Goal: Download file/media

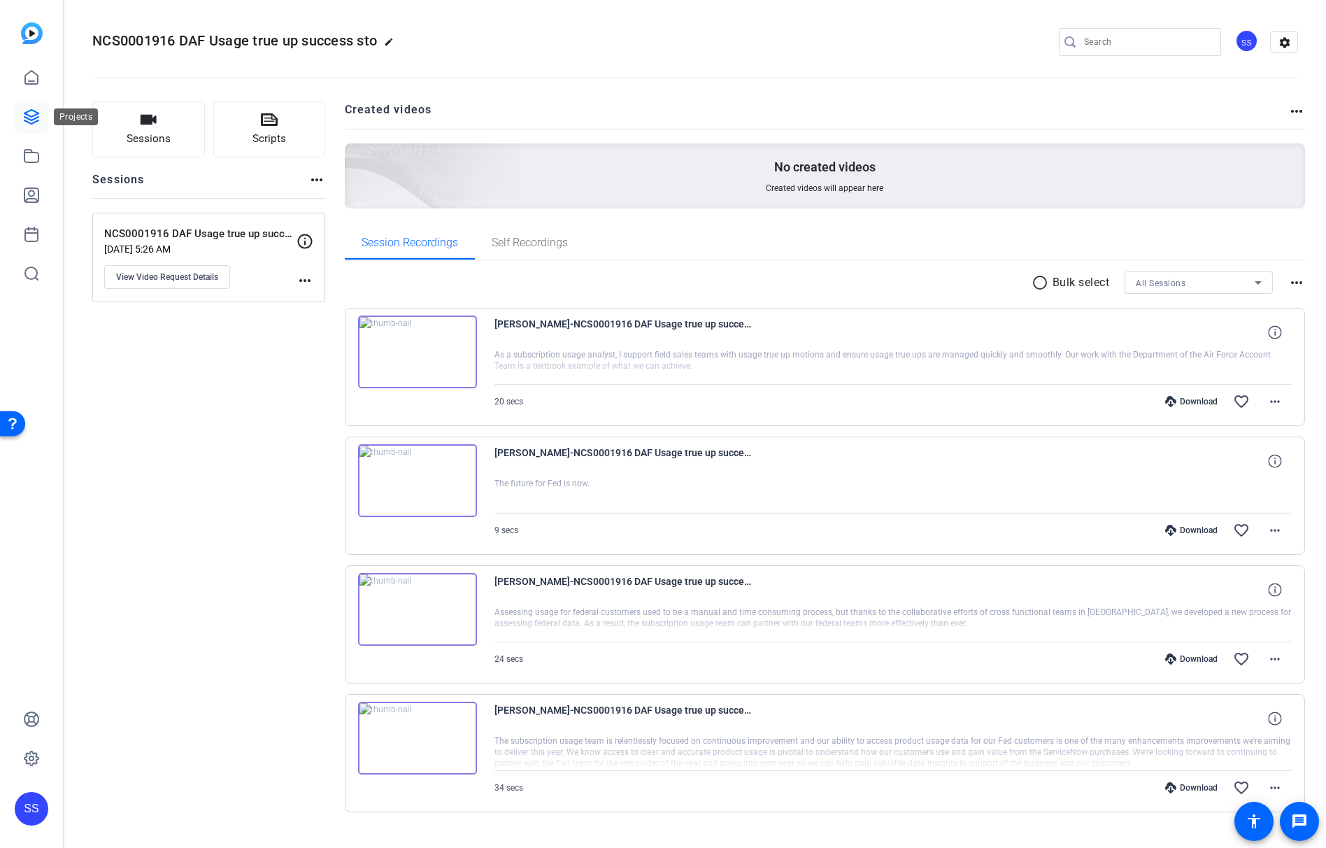
click at [29, 113] on icon at bounding box center [31, 116] width 17 height 17
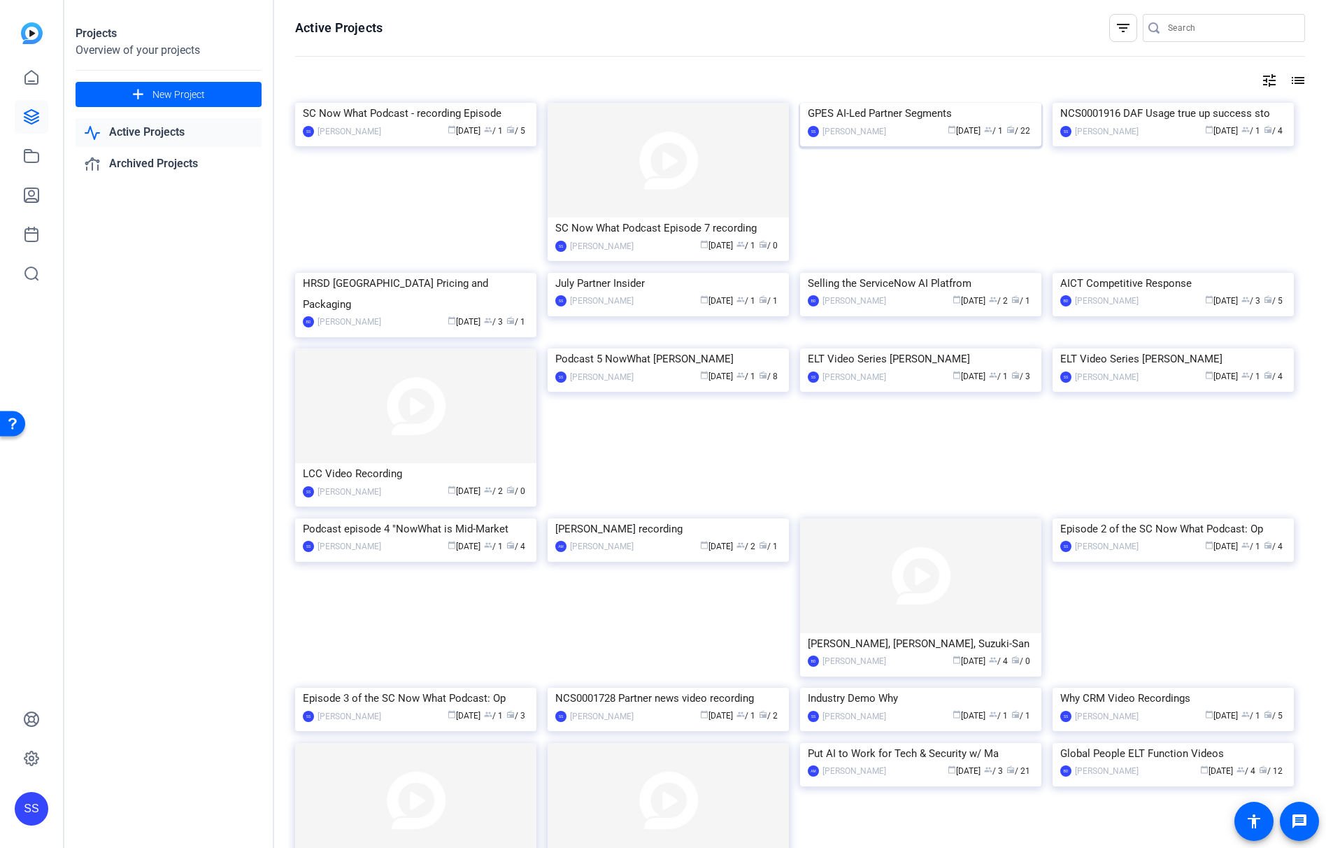
click at [918, 138] on div "calendar_today [DATE] group / 1 radio / 22" at bounding box center [963, 131] width 141 height 15
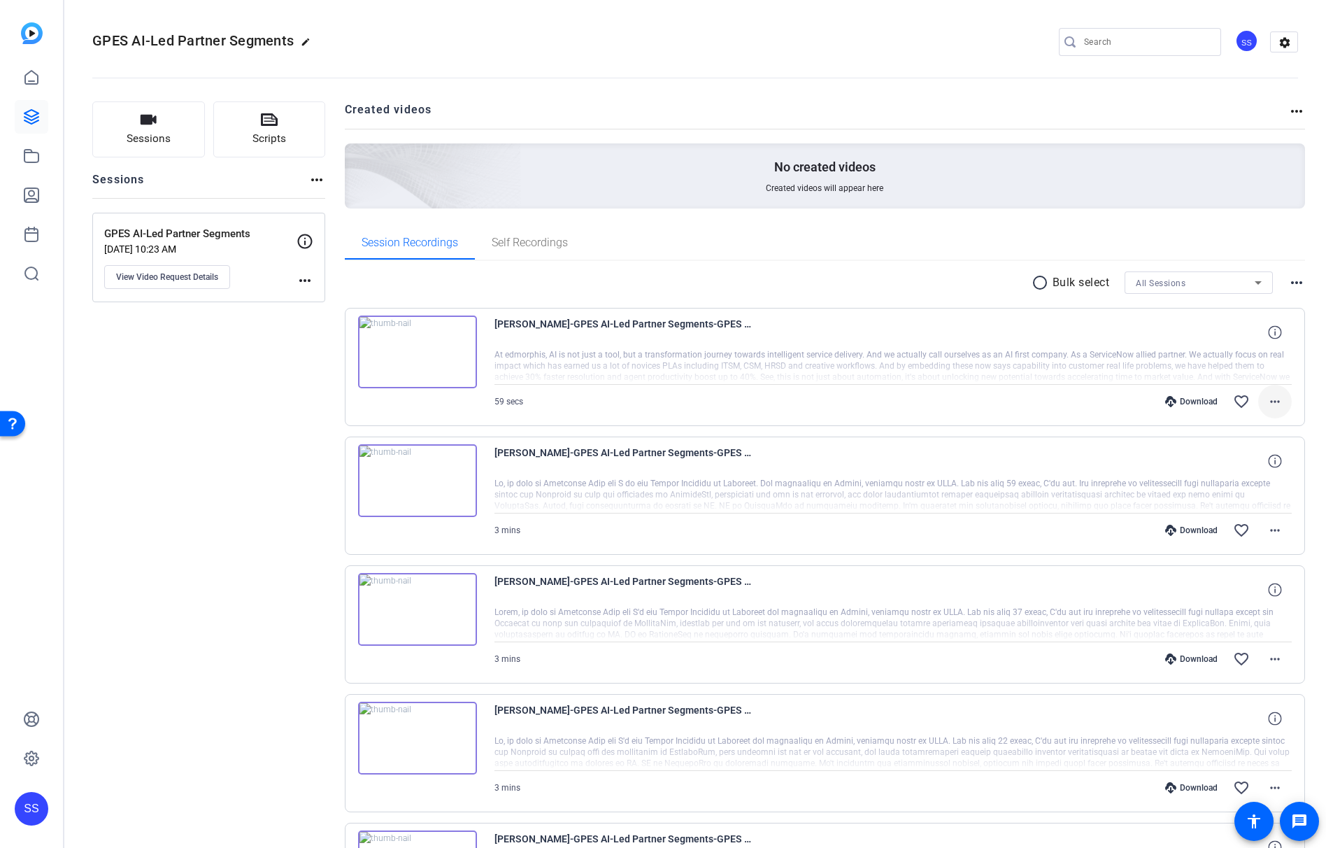
click at [1276, 401] on span at bounding box center [1275, 402] width 34 height 34
click at [1241, 464] on span "Download MP4" at bounding box center [1231, 465] width 84 height 17
click at [1271, 334] on icon at bounding box center [1274, 331] width 13 height 13
click at [897, 415] on div "Download favorite_border more_horiz" at bounding box center [1013, 402] width 558 height 34
click at [750, 386] on div "Download favorite_border more_horiz" at bounding box center [1013, 402] width 558 height 34
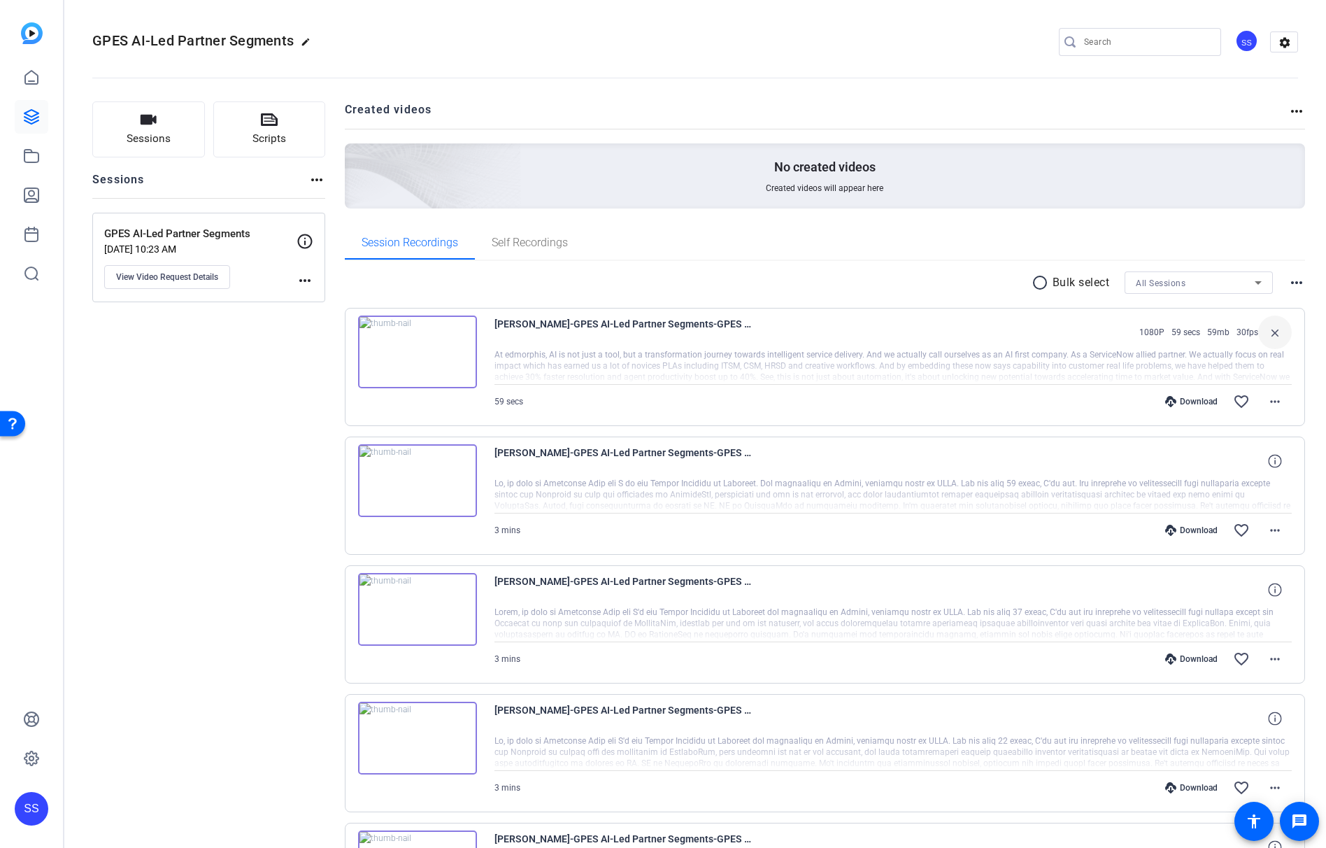
click at [694, 351] on div at bounding box center [893, 366] width 798 height 35
click at [557, 341] on span "[PERSON_NAME]-GPES AI-Led Partner Segments-GPES AI-Led Partner Segments-1756112…" at bounding box center [623, 332] width 259 height 34
click at [1288, 281] on mat-icon "more_horiz" at bounding box center [1296, 282] width 17 height 17
click at [866, 280] on div at bounding box center [663, 424] width 1326 height 848
click at [503, 320] on span "[PERSON_NAME]-GPES AI-Led Partner Segments-GPES AI-Led Partner Segments-1756112…" at bounding box center [623, 332] width 259 height 34
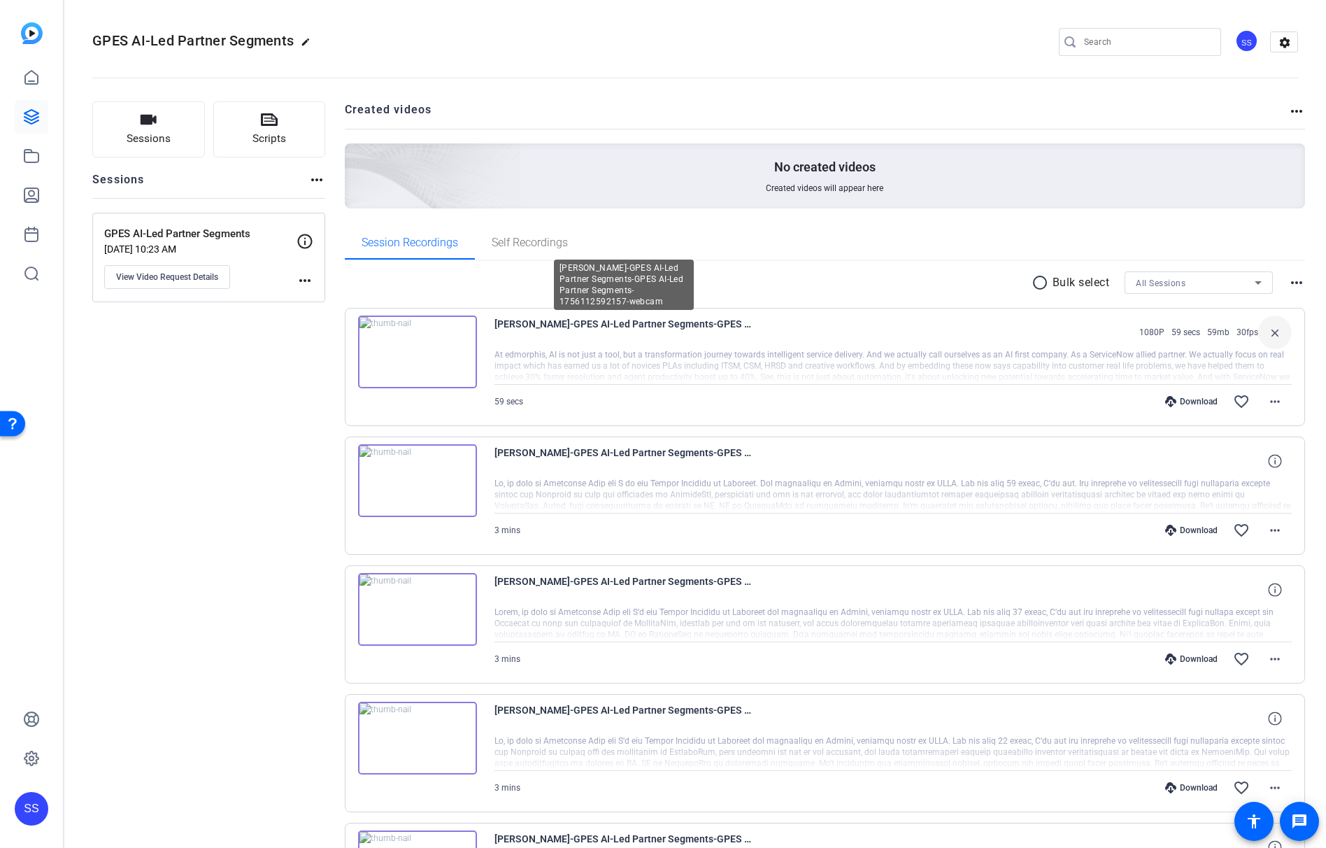
click at [574, 350] on div at bounding box center [893, 366] width 798 height 35
click at [570, 319] on span "[PERSON_NAME]-GPES AI-Led Partner Segments-GPES AI-Led Partner Segments-1756112…" at bounding box center [623, 332] width 259 height 34
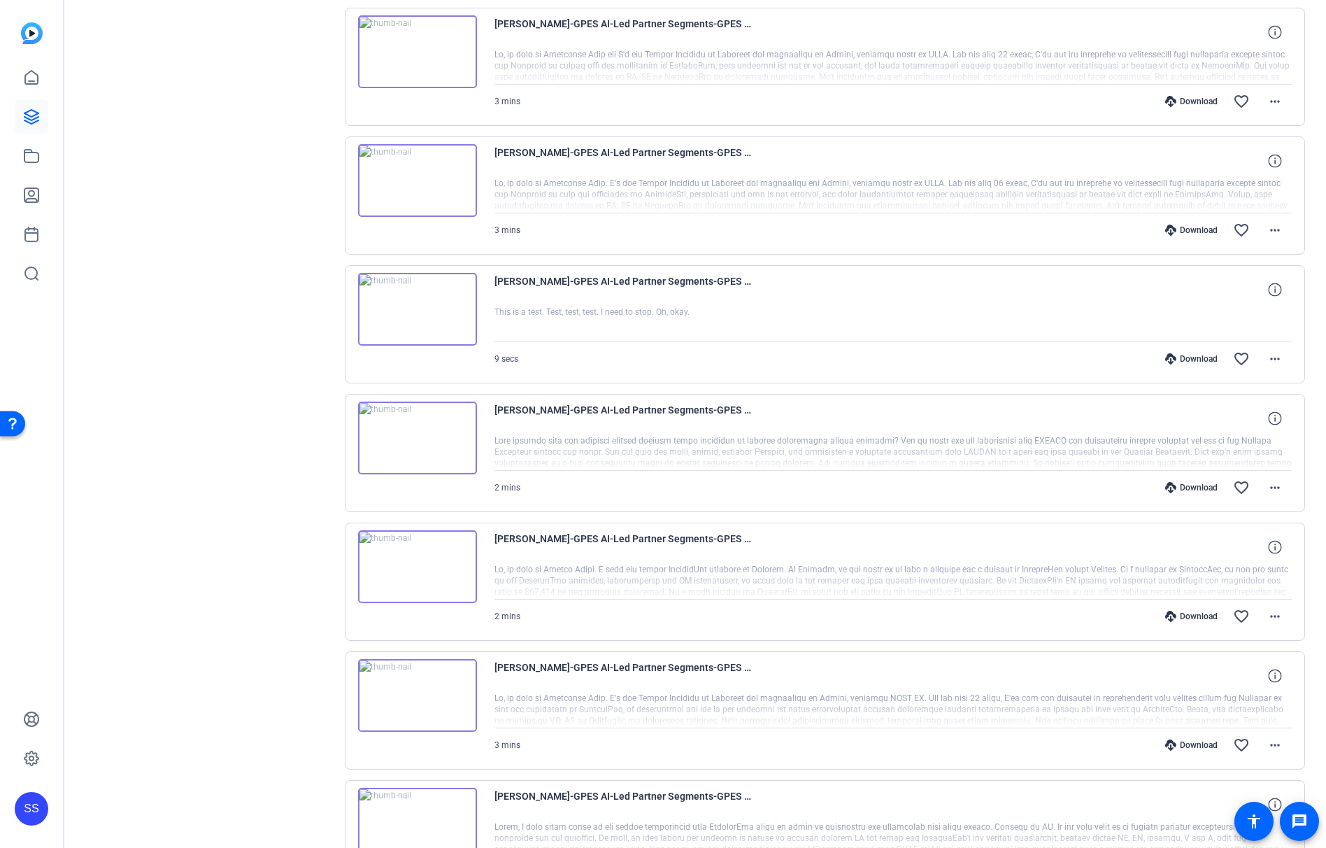
scroll to position [824, 0]
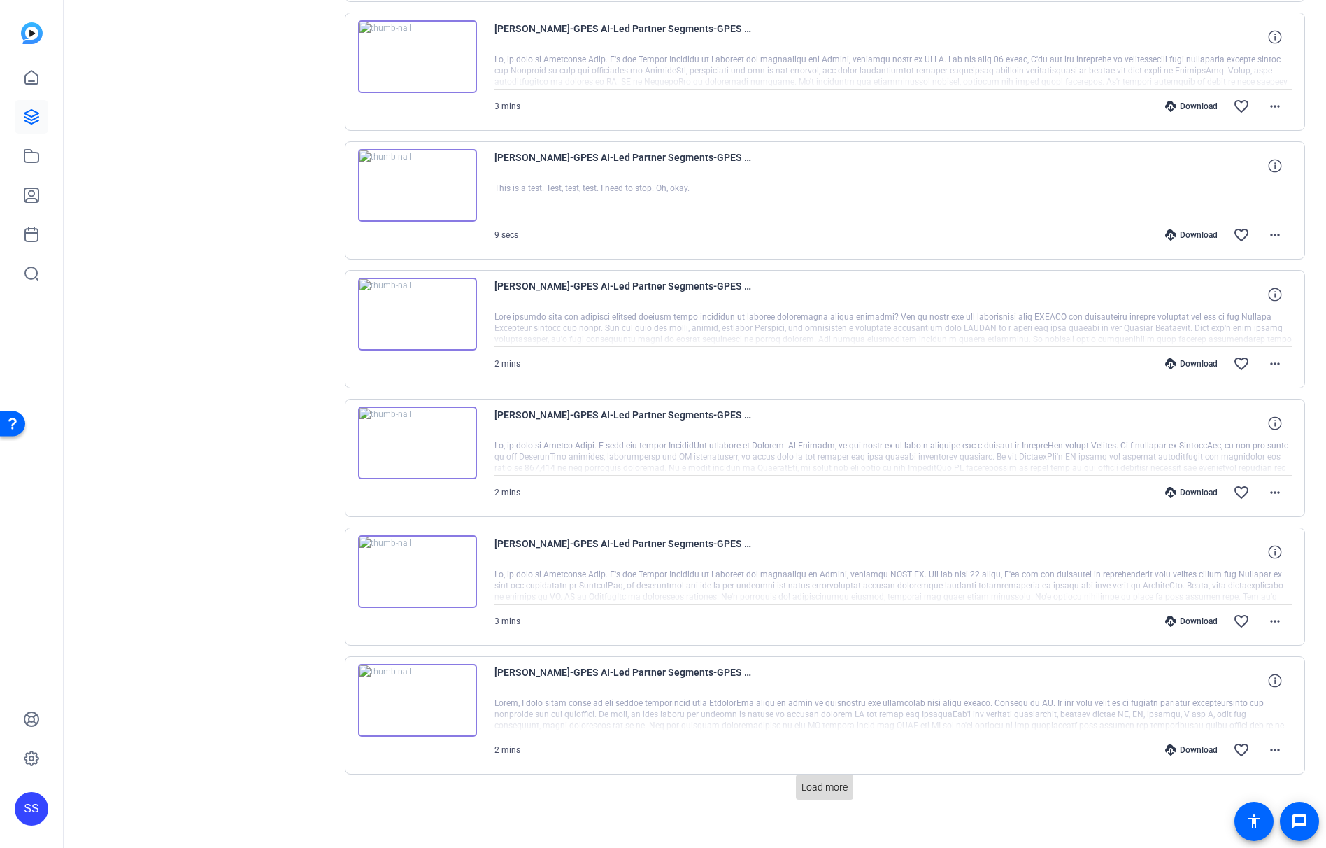
click at [816, 782] on span "Load more" at bounding box center [824, 787] width 46 height 15
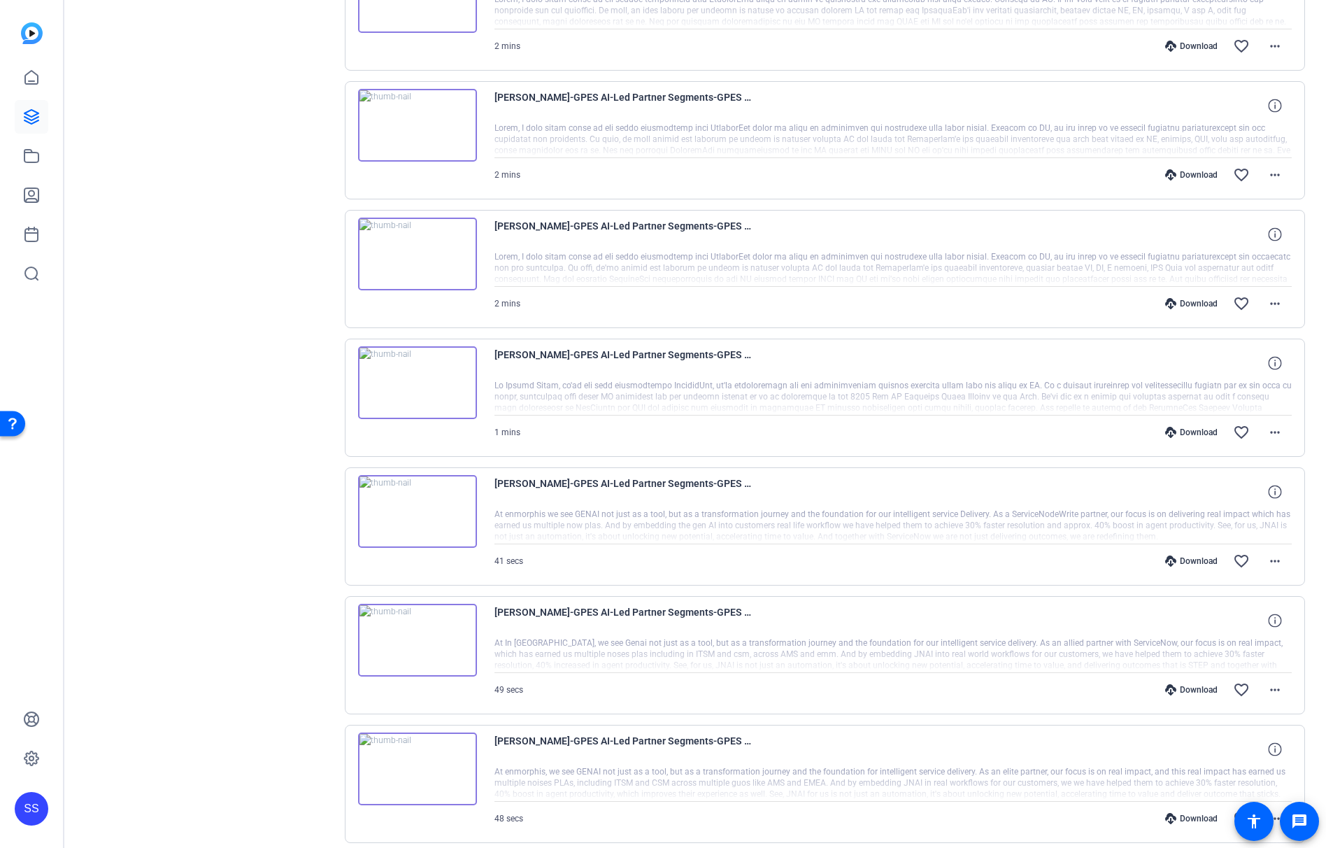
scroll to position [0, 0]
